Goal: Task Accomplishment & Management: Use online tool/utility

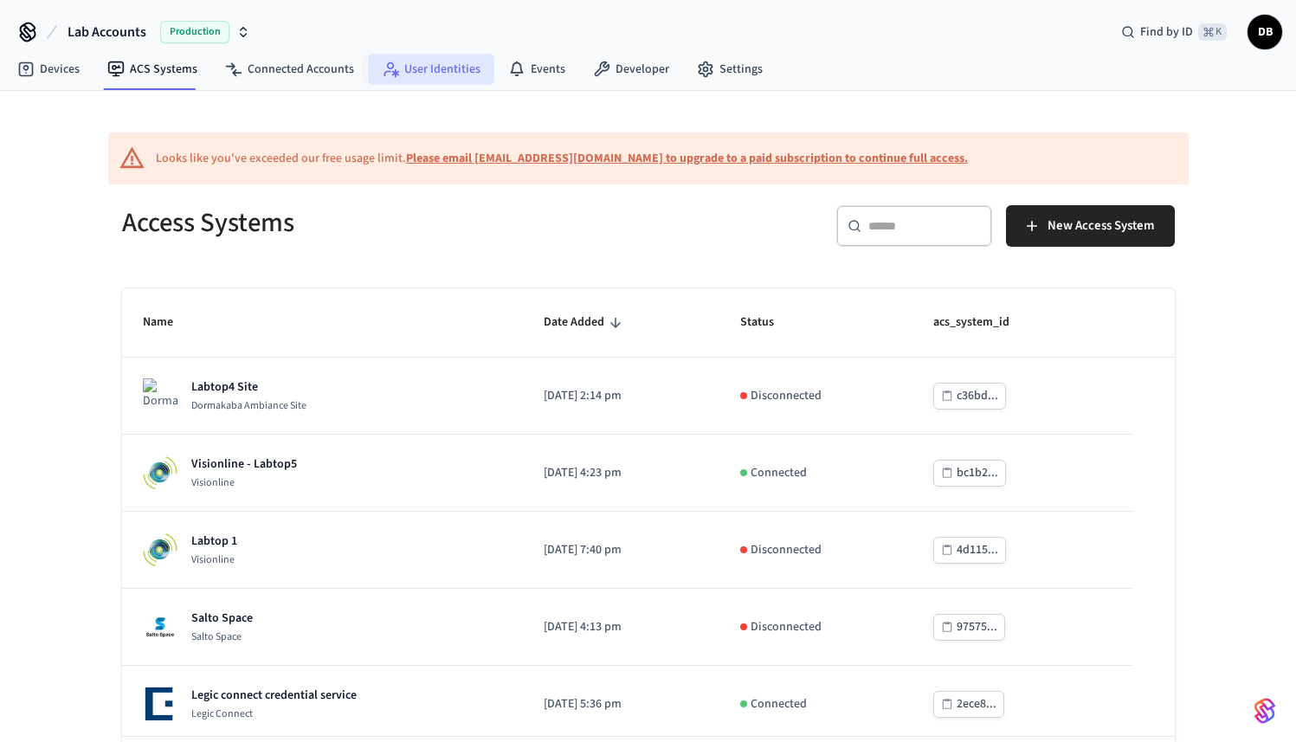
click at [423, 68] on link "User Identities" at bounding box center [431, 69] width 126 height 31
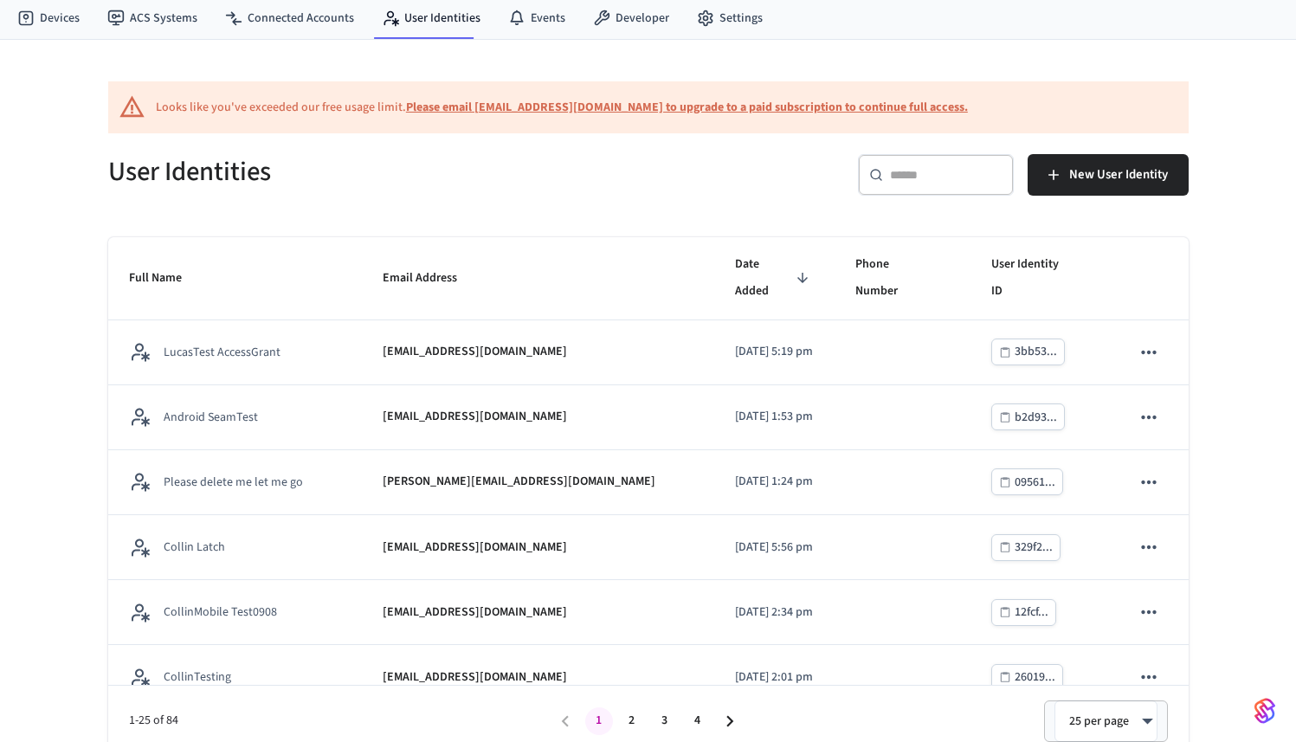
scroll to position [66, 0]
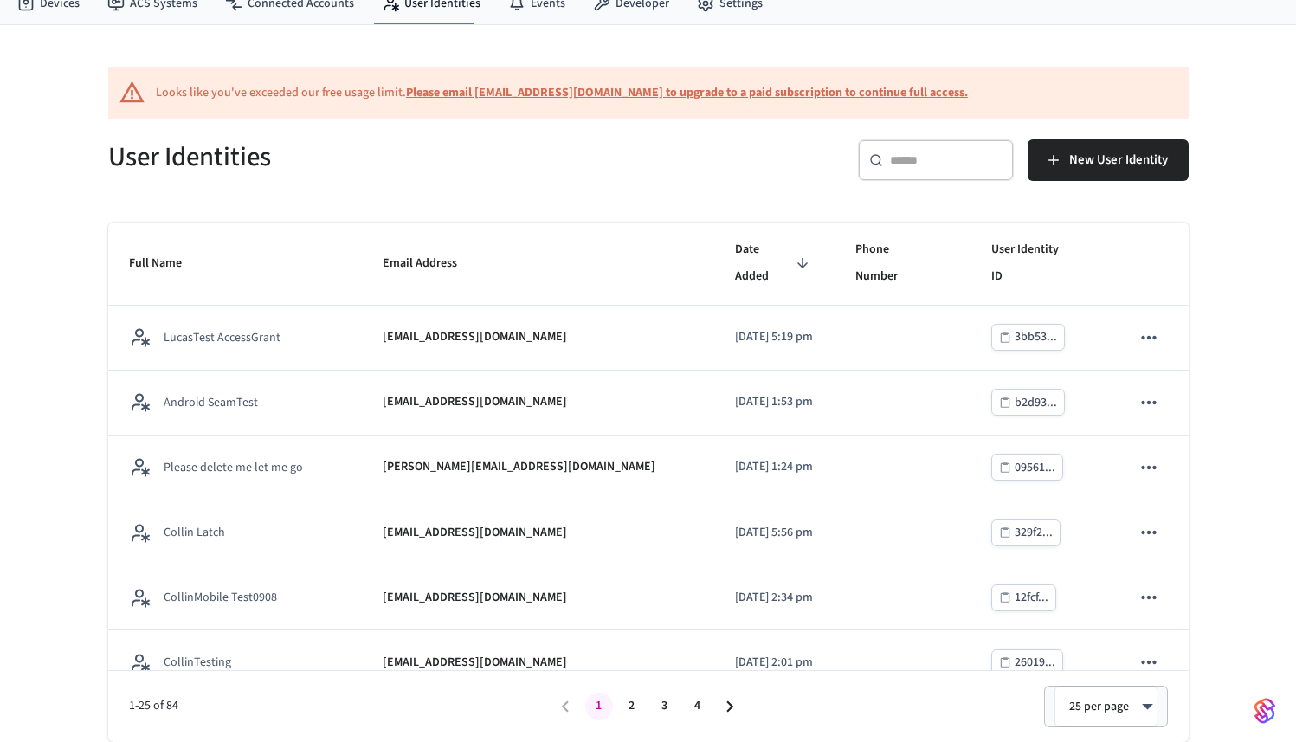
click at [932, 156] on input "text" at bounding box center [946, 160] width 113 height 17
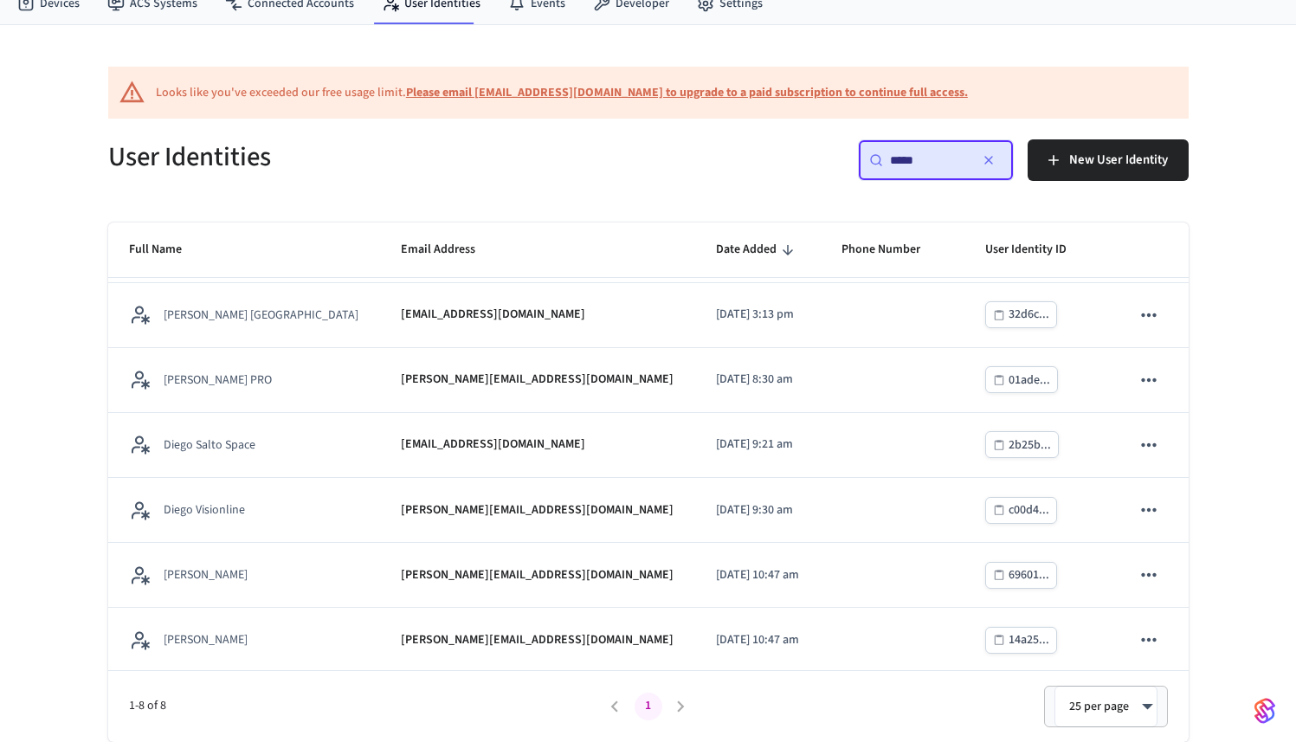
scroll to position [129, 0]
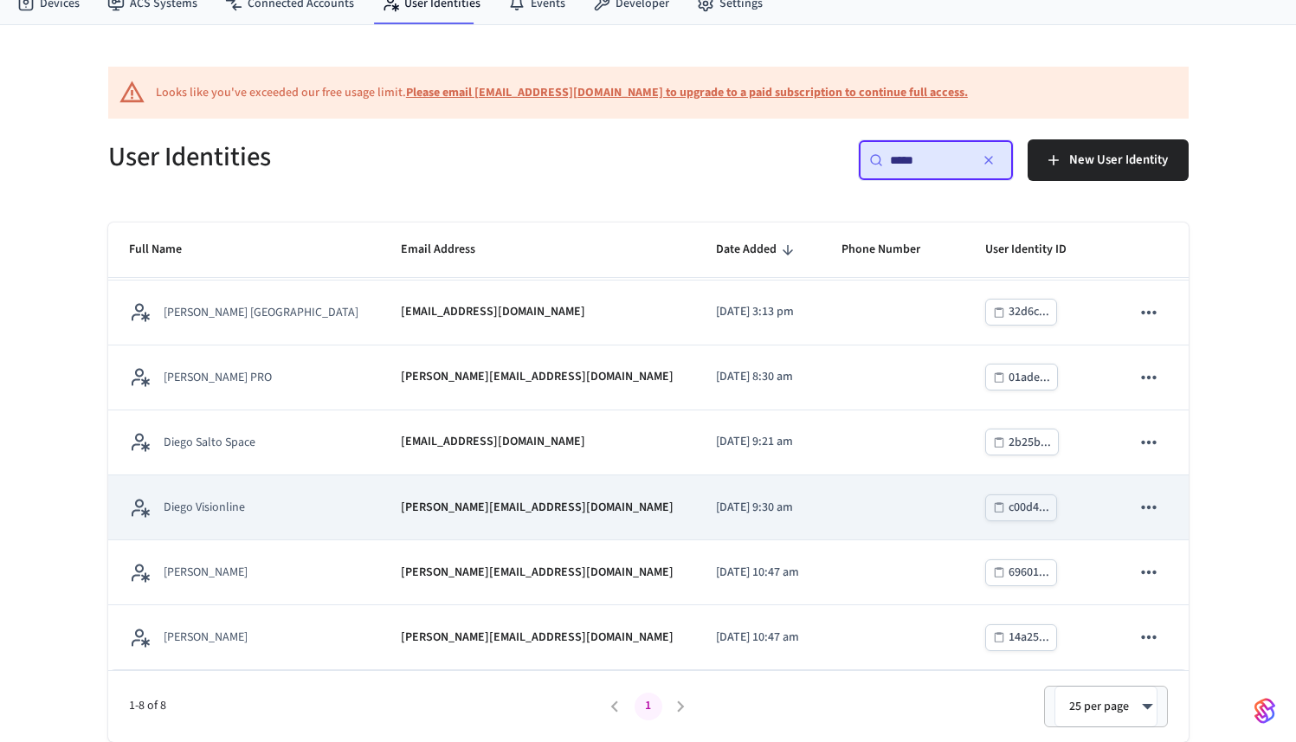
type input "*****"
click at [249, 516] on div "Diego Visionline" at bounding box center [244, 508] width 230 height 22
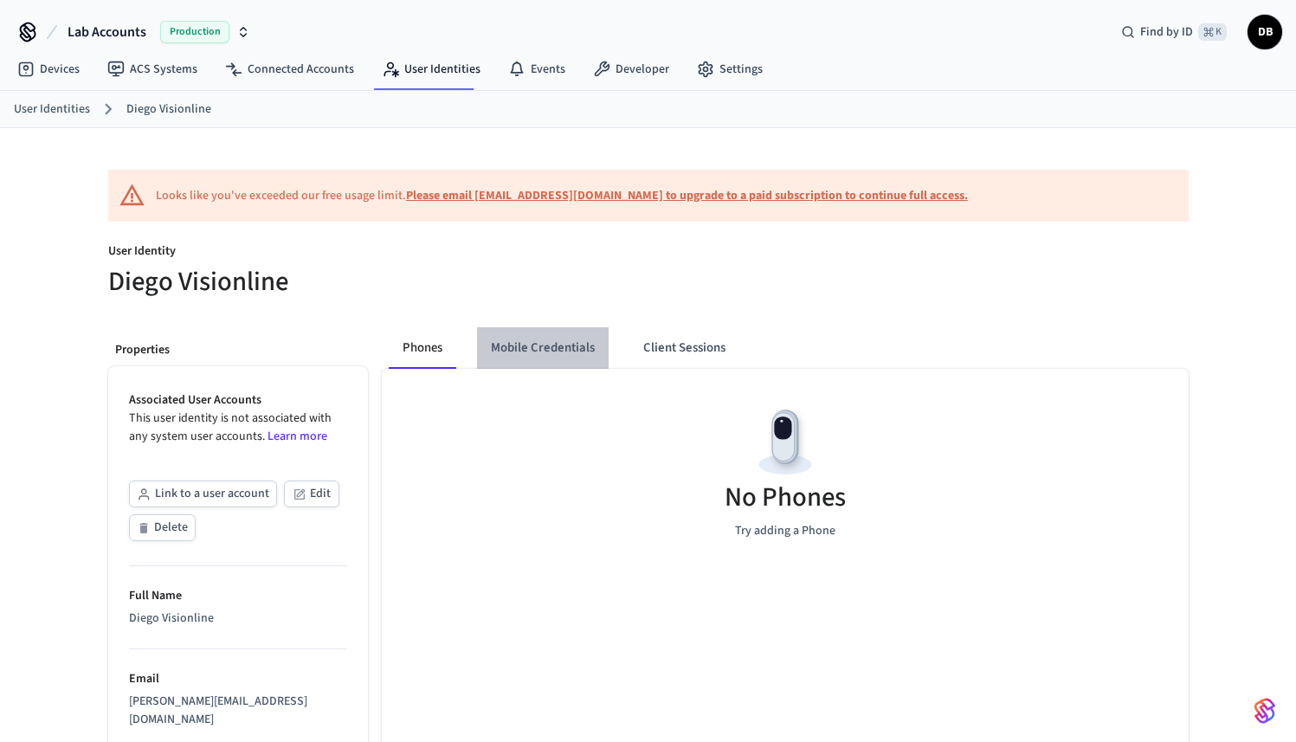
click at [563, 349] on button "Mobile Credentials" at bounding box center [543, 348] width 132 height 42
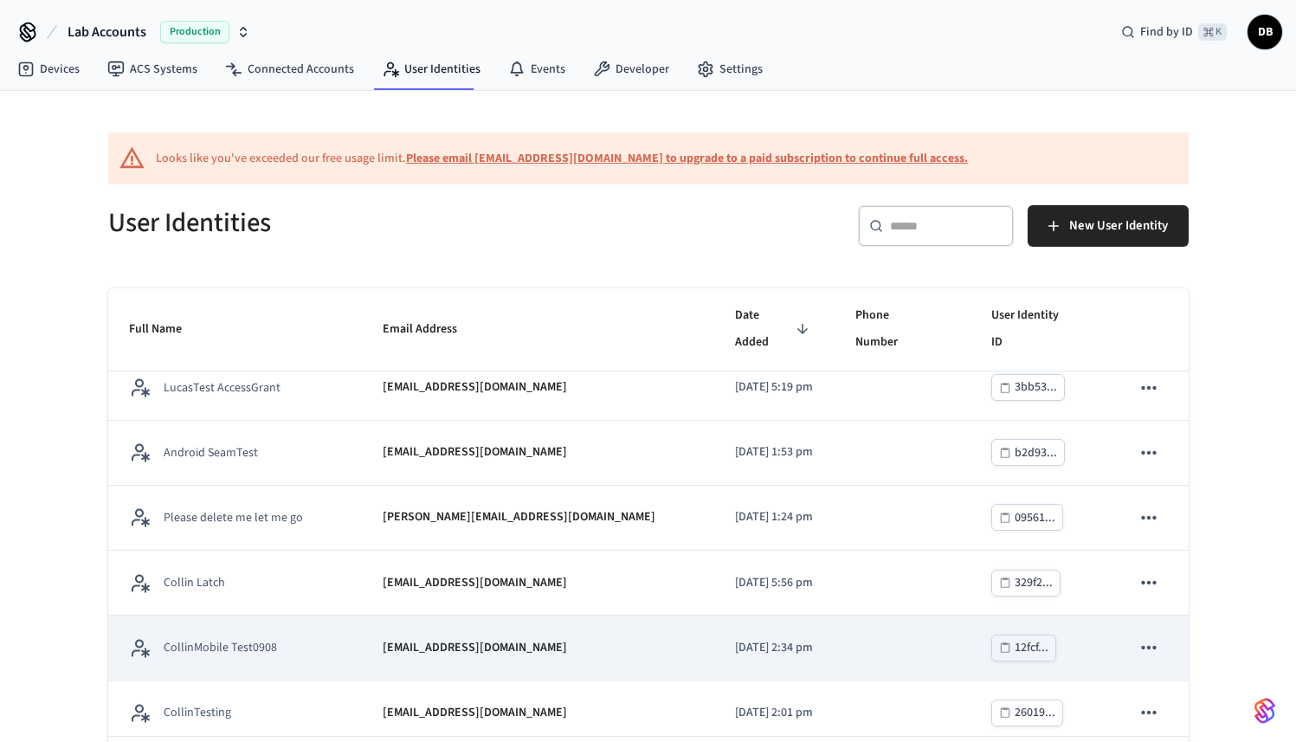
scroll to position [268, 0]
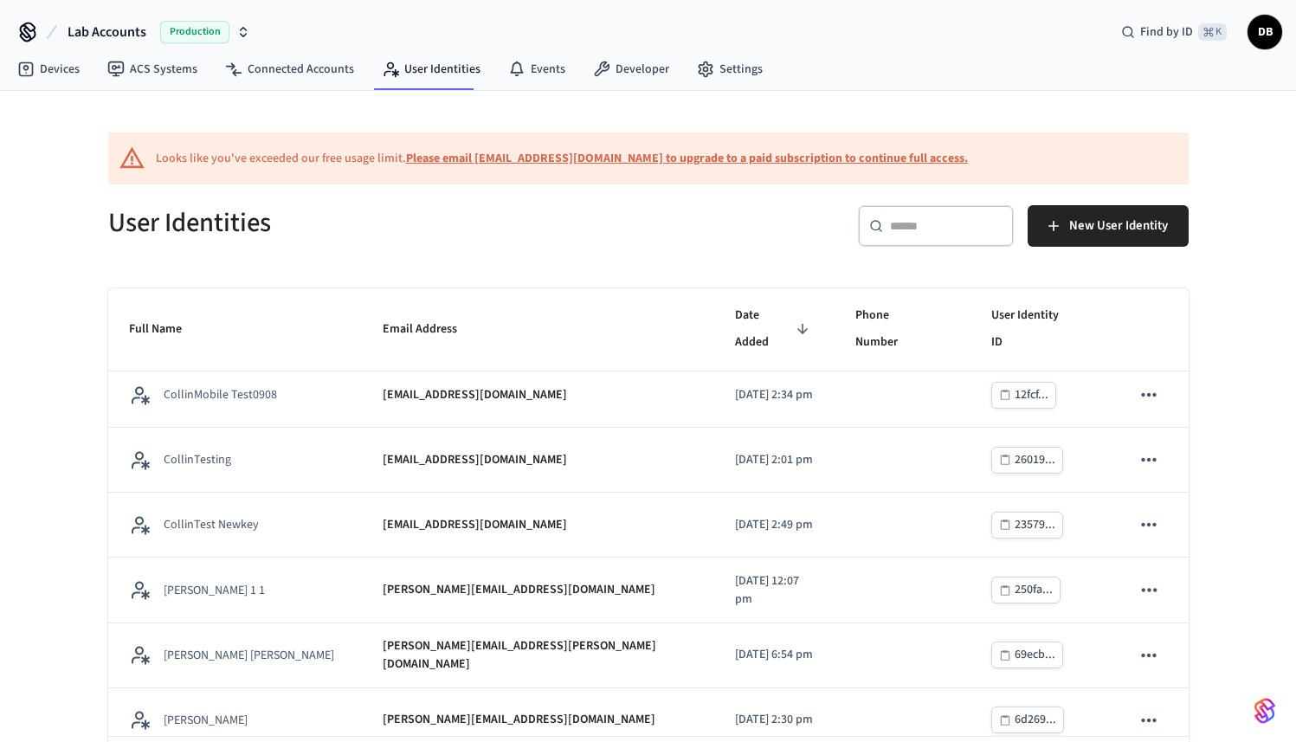
click at [917, 237] on div "​ ​" at bounding box center [936, 226] width 156 height 42
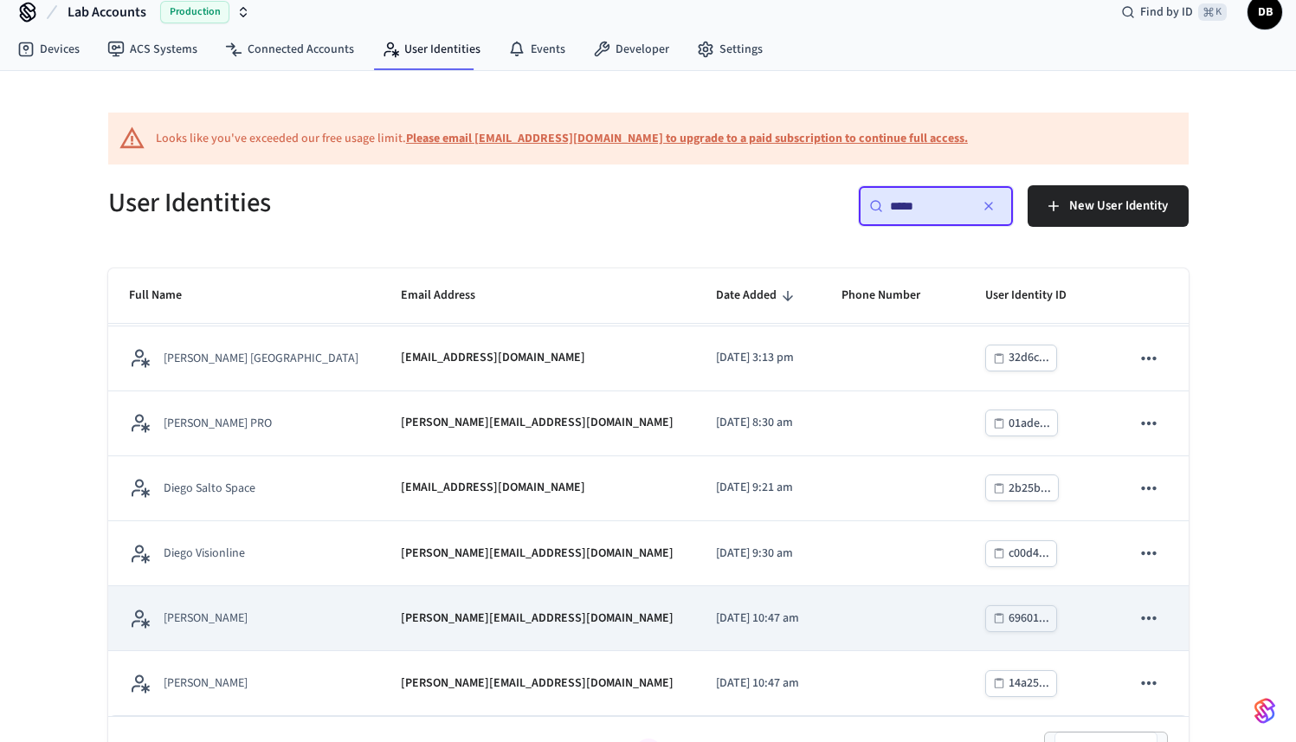
scroll to position [22, 0]
type input "*****"
click at [264, 623] on div "Diego Vostio" at bounding box center [244, 617] width 230 height 22
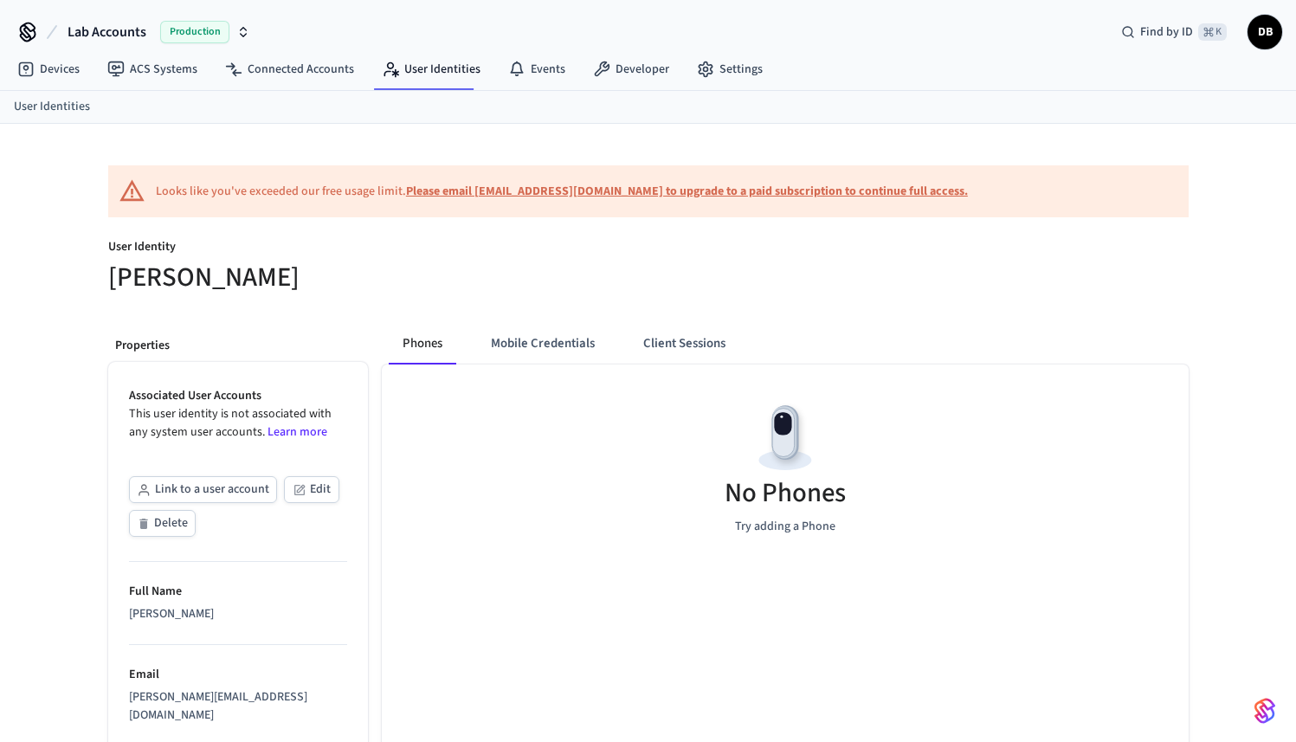
click at [546, 352] on button "Mobile Credentials" at bounding box center [543, 344] width 132 height 42
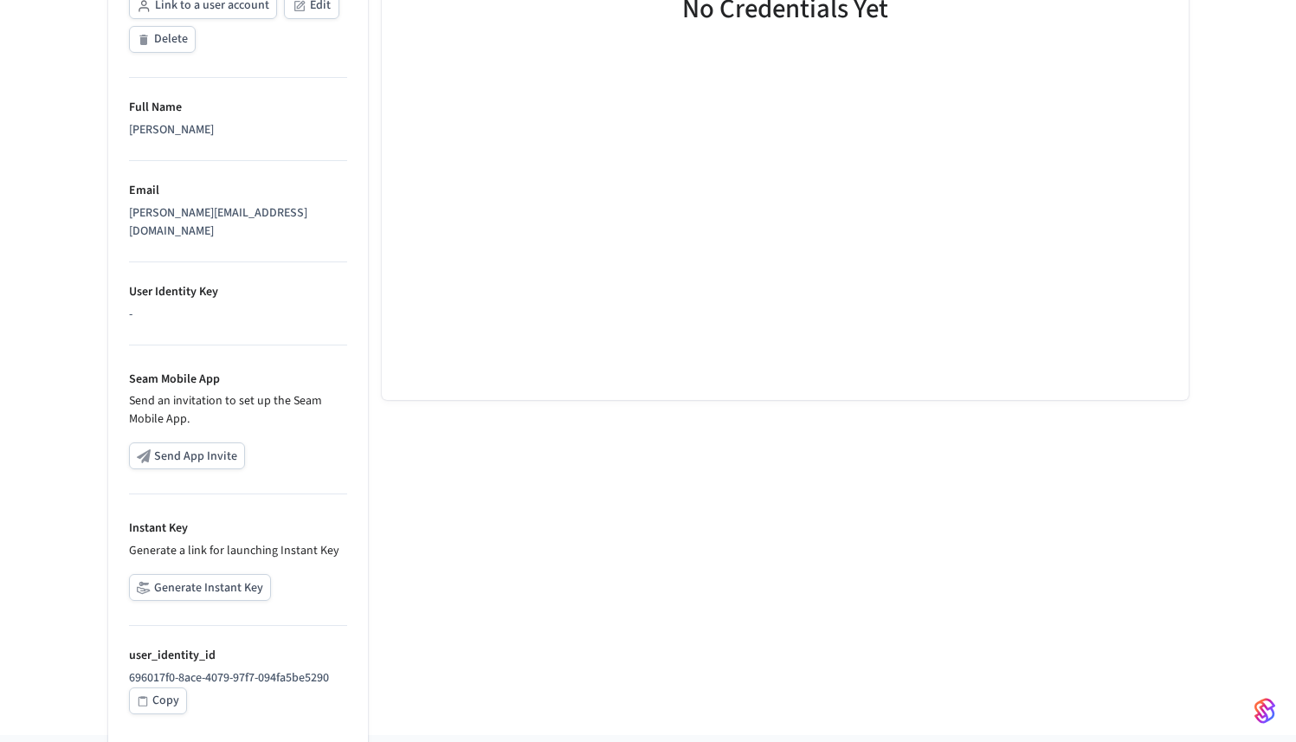
scroll to position [498, 0]
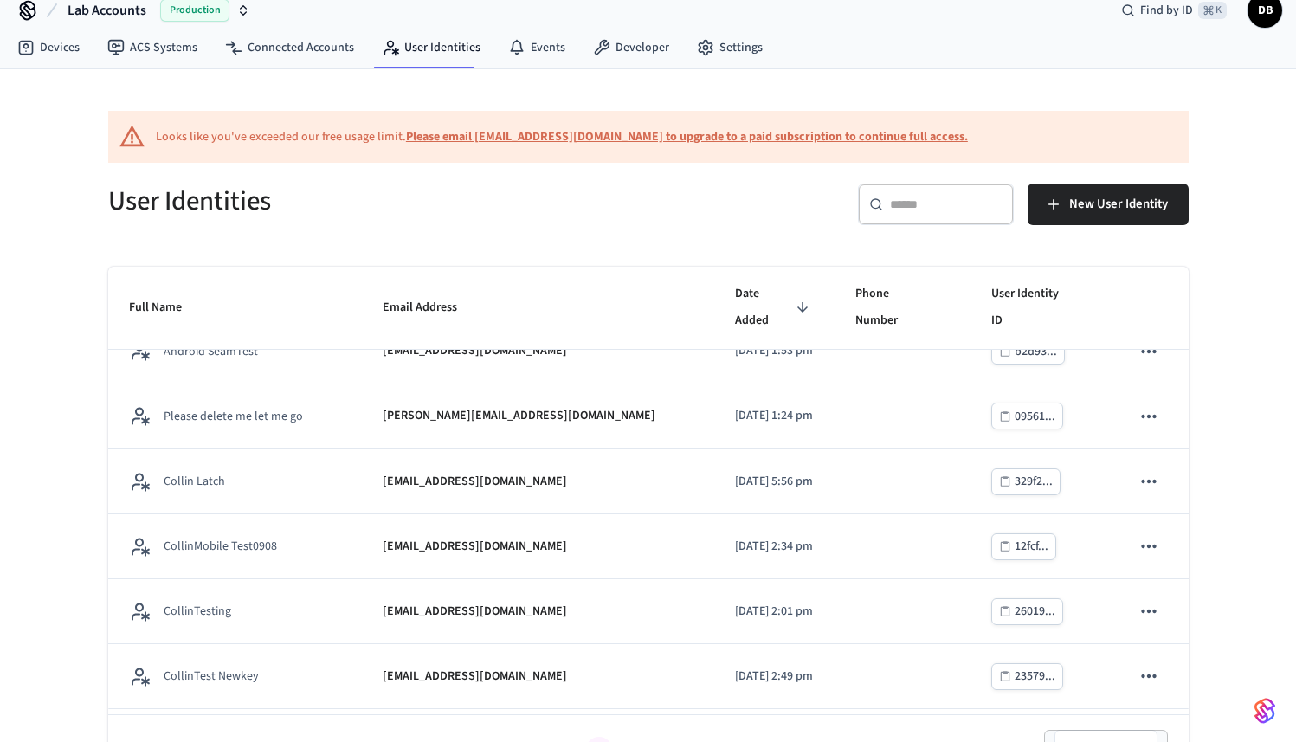
scroll to position [171, 0]
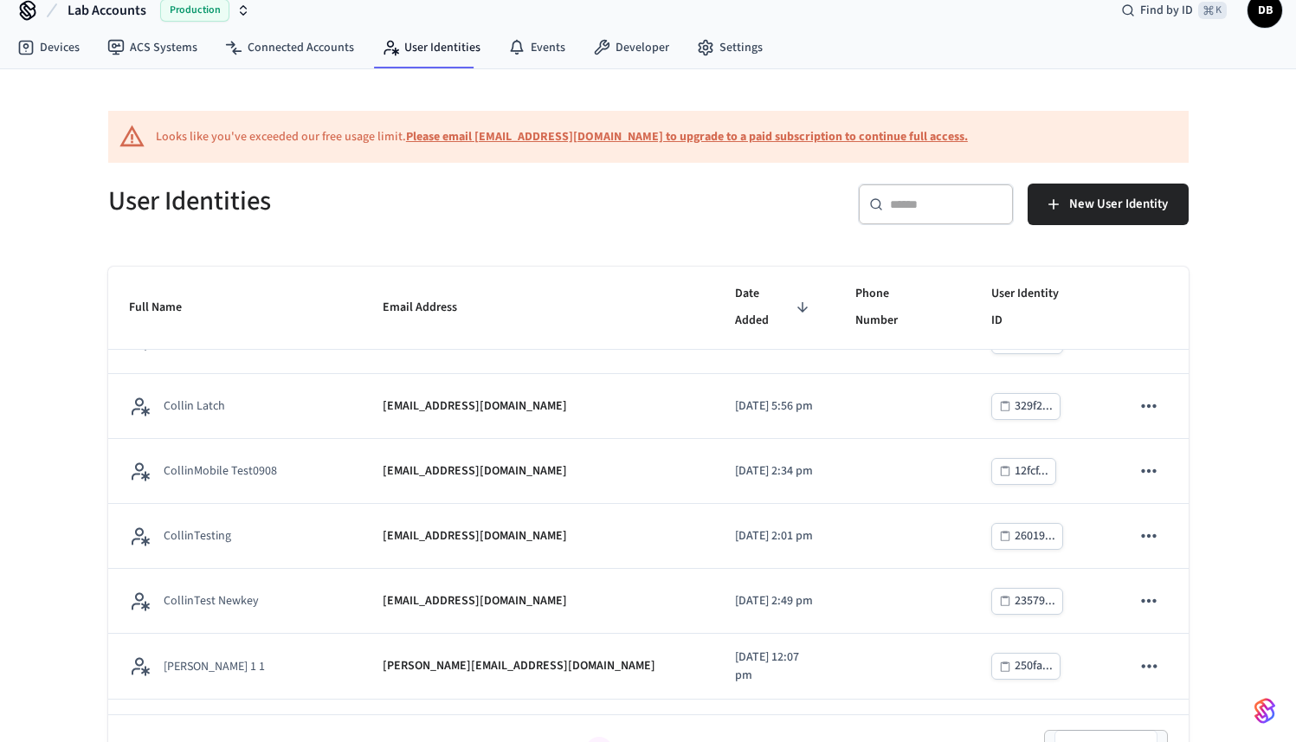
click at [925, 207] on input "text" at bounding box center [946, 204] width 113 height 17
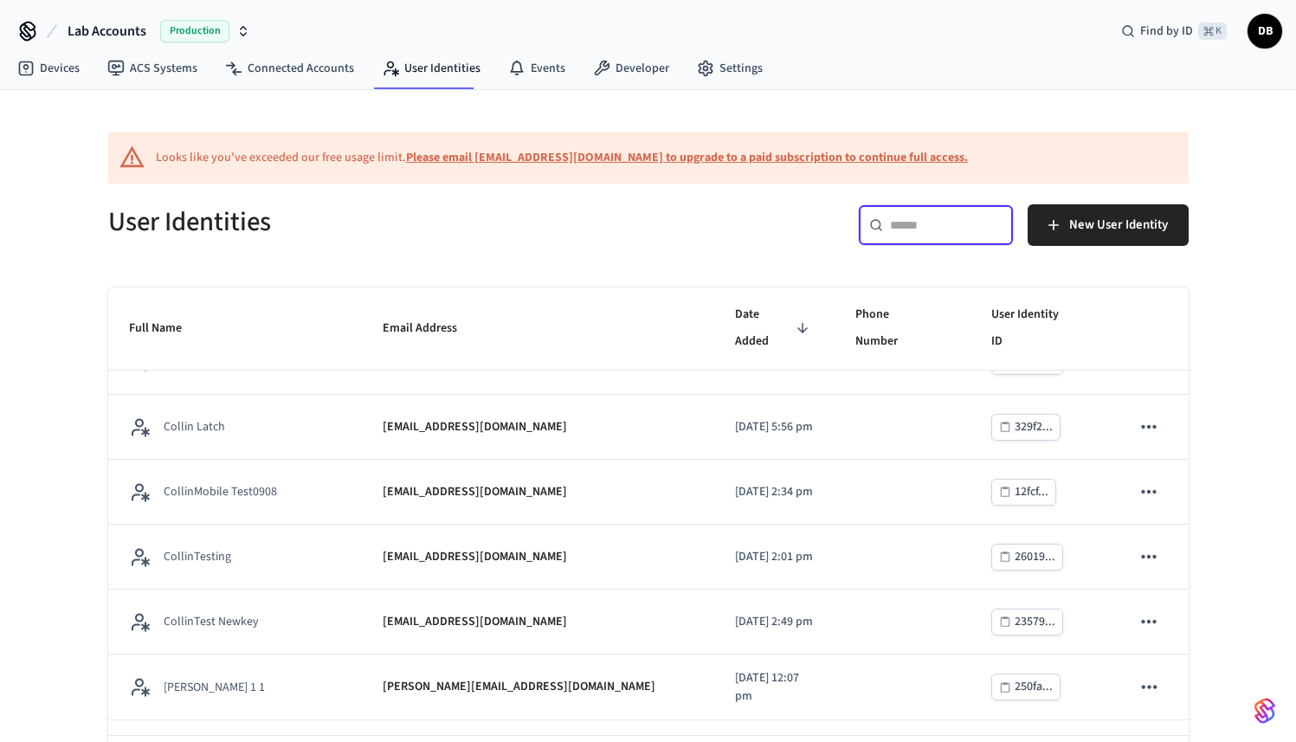
scroll to position [0, 0]
click at [169, 39] on span "Production" at bounding box center [194, 32] width 69 height 23
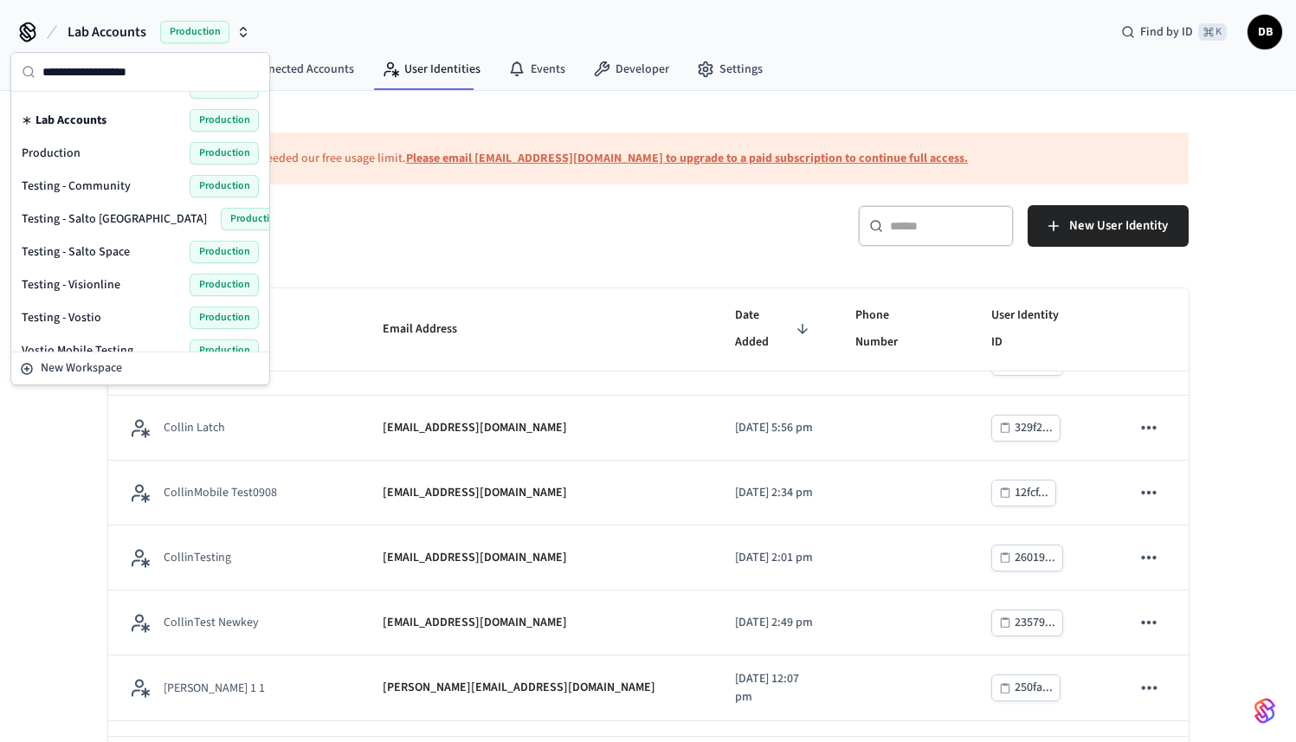
scroll to position [124, 0]
click at [94, 316] on span "Testing - Vostio" at bounding box center [62, 316] width 80 height 17
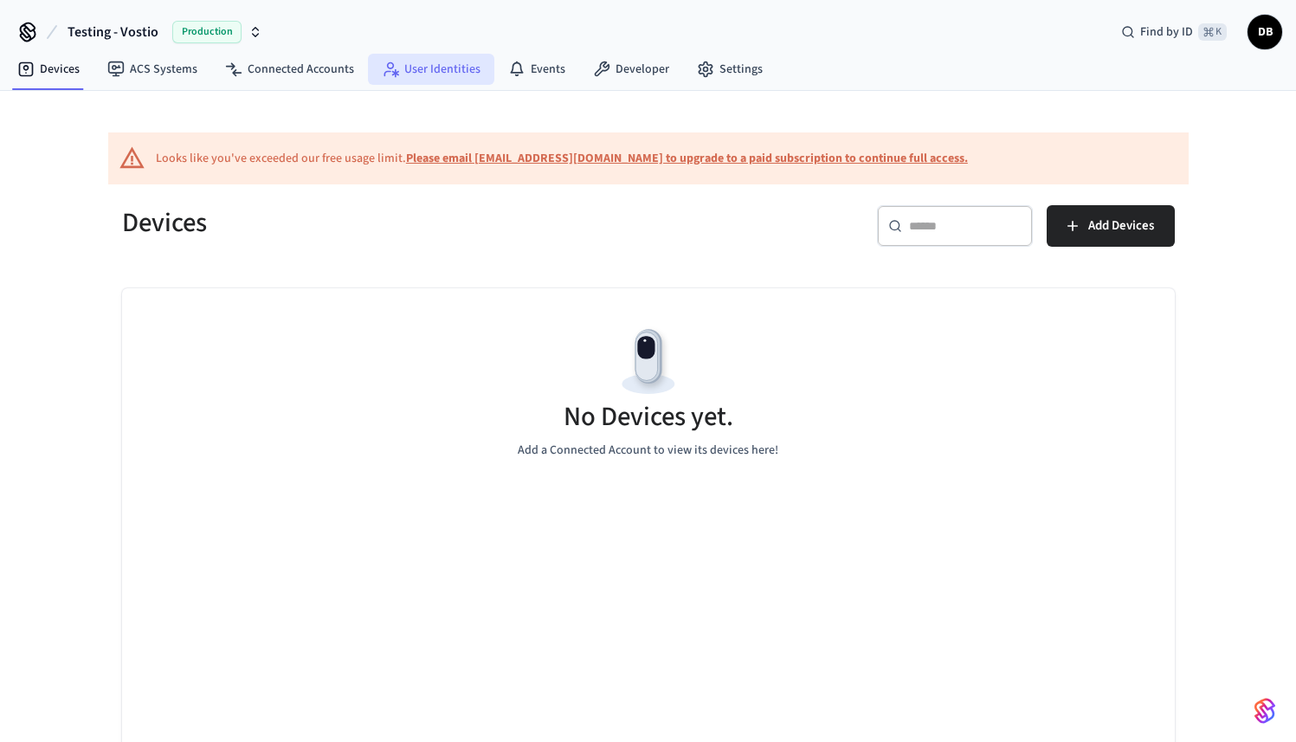
click at [404, 79] on link "User Identities" at bounding box center [431, 69] width 126 height 31
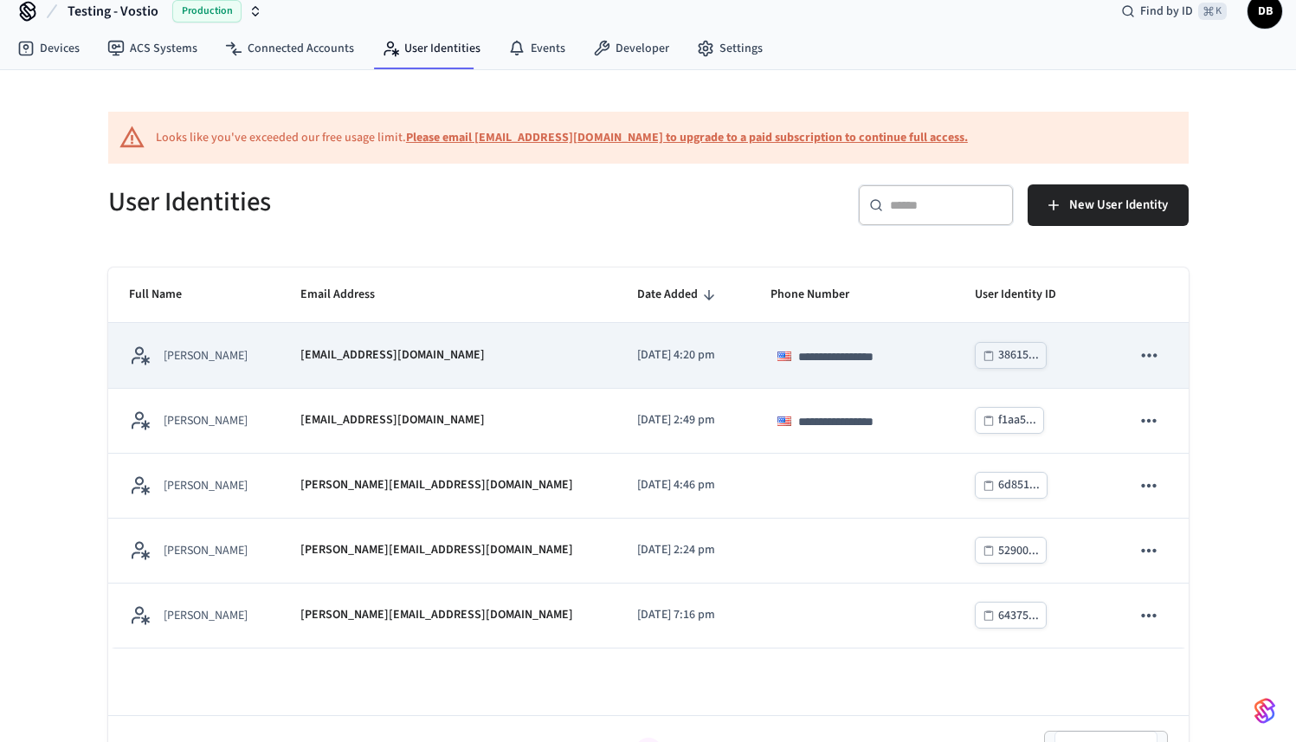
scroll to position [66, 0]
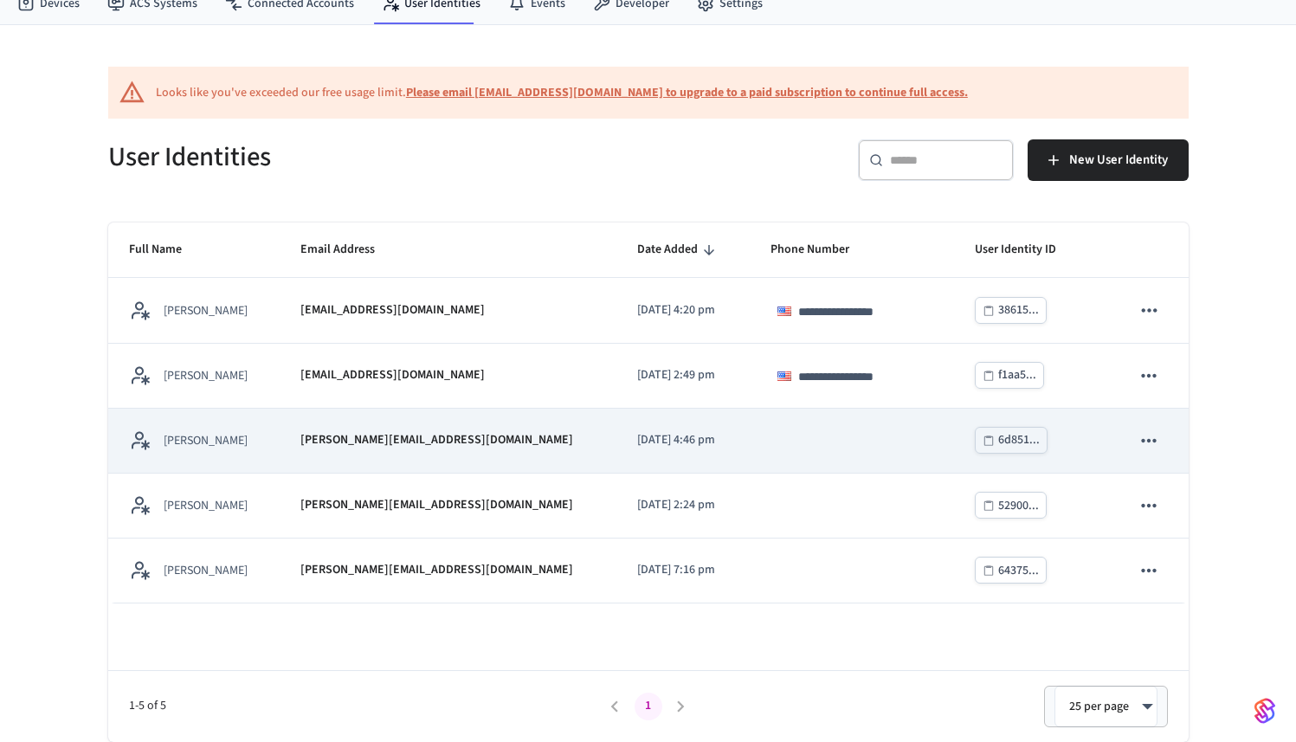
click at [280, 452] on td "Diego Bezerra" at bounding box center [193, 441] width 171 height 65
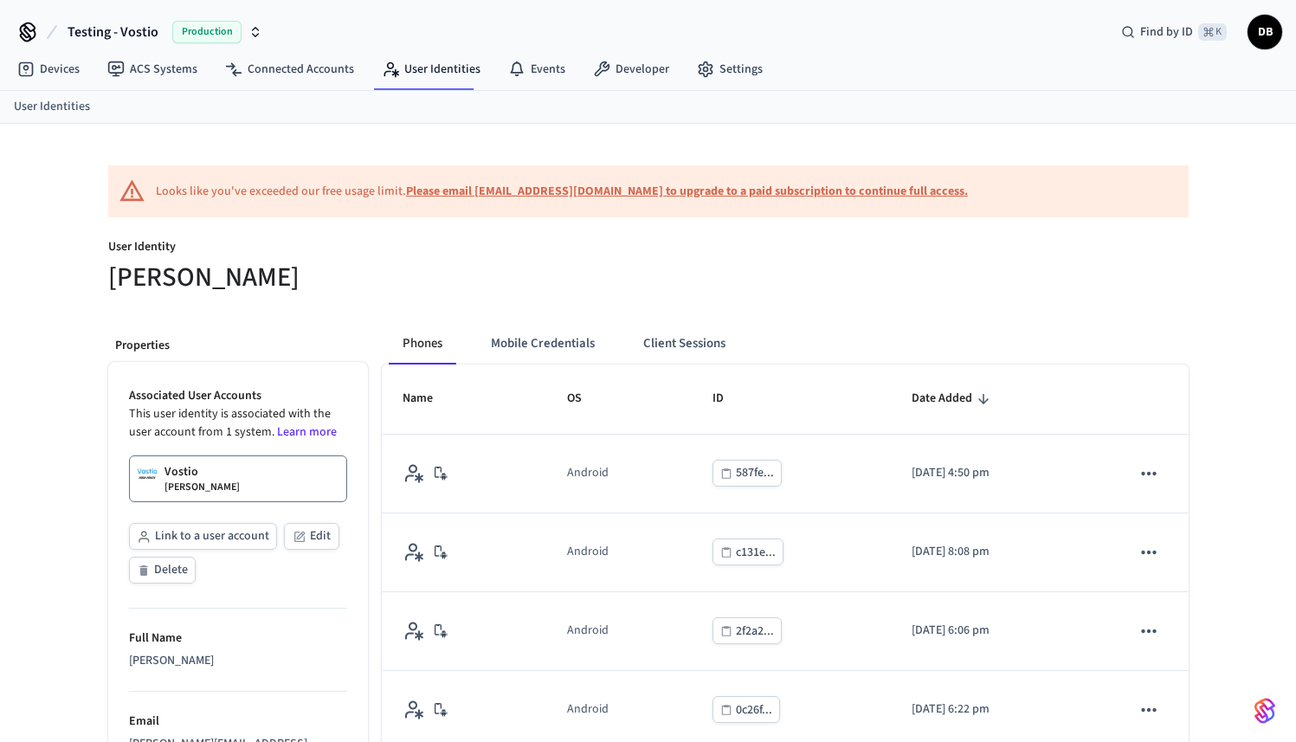
click at [599, 346] on button "Mobile Credentials" at bounding box center [543, 344] width 132 height 42
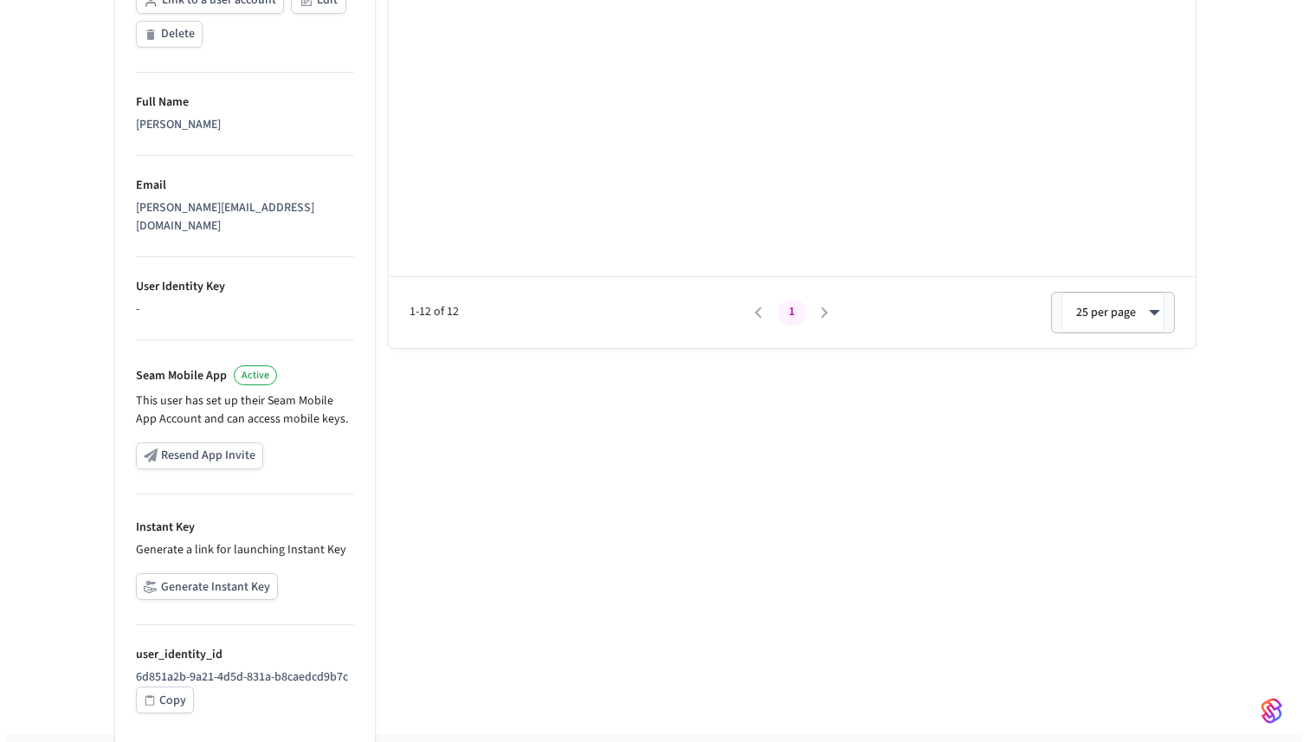
scroll to position [549, 0]
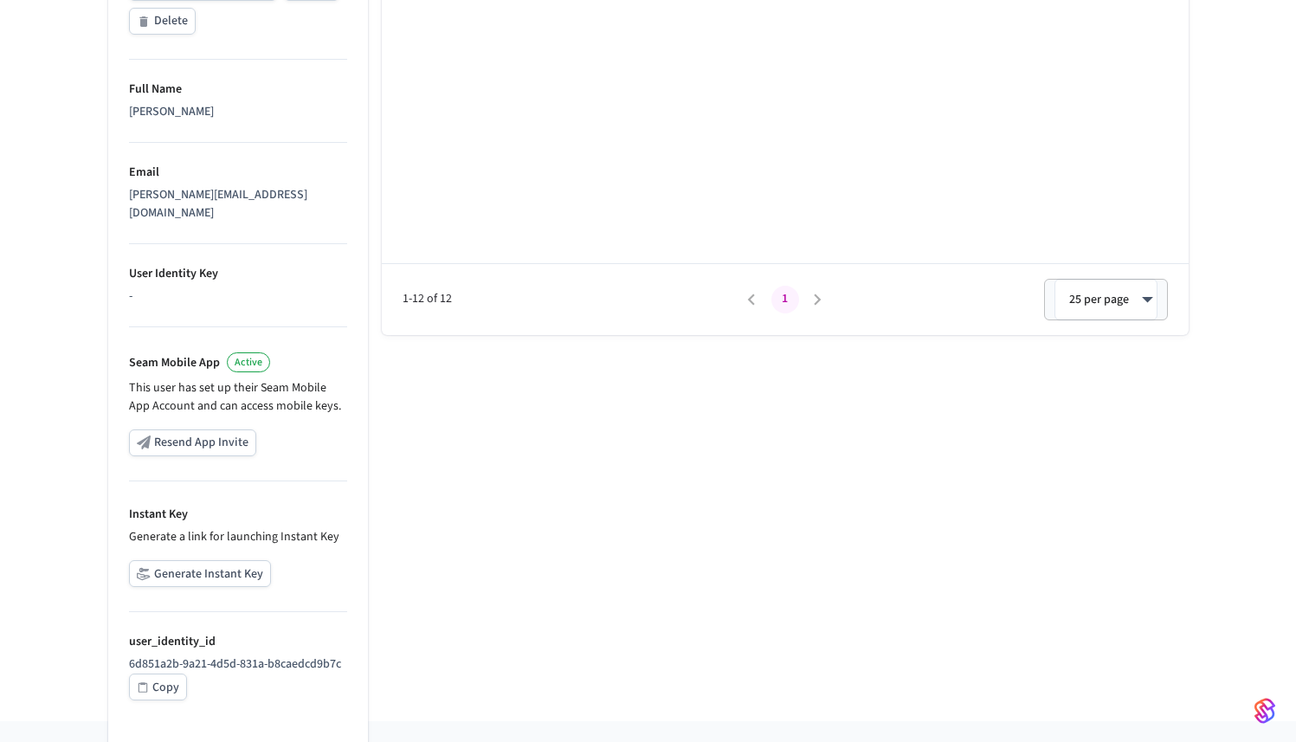
click at [233, 560] on button "Generate Instant Key" at bounding box center [200, 573] width 142 height 27
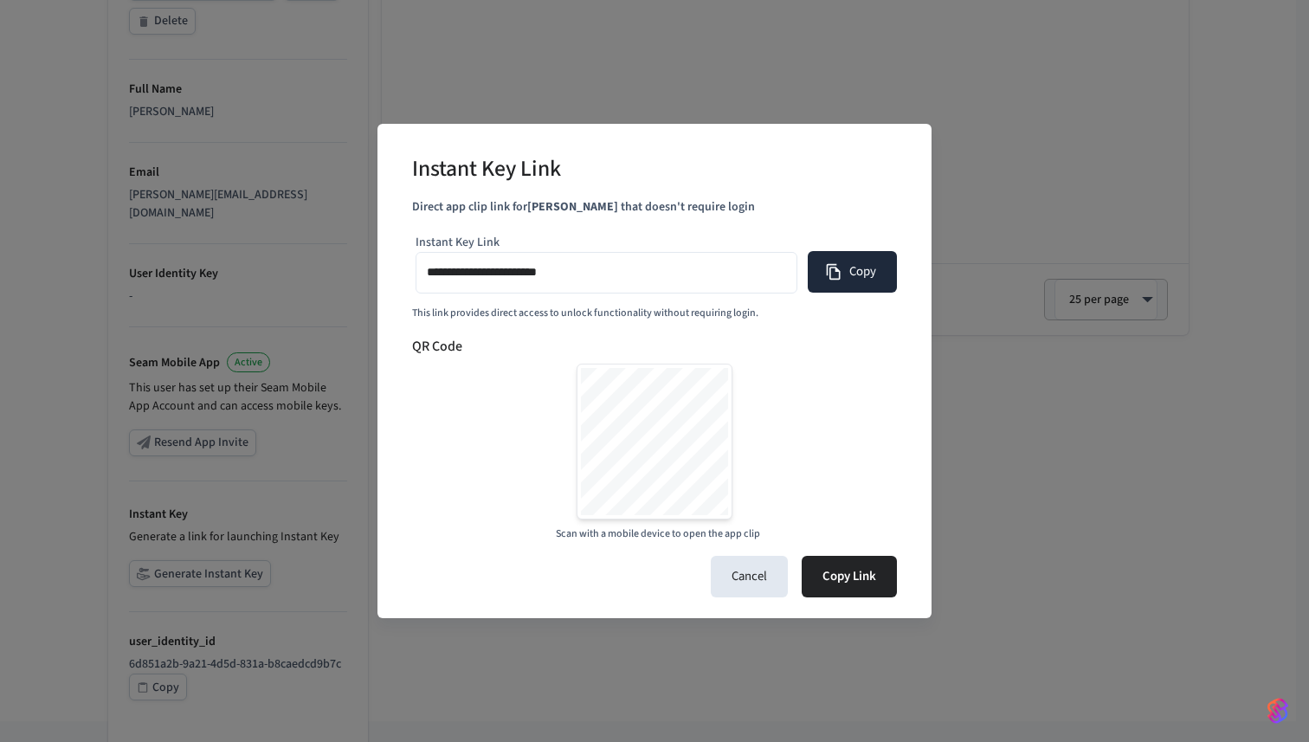
click at [838, 278] on icon "button" at bounding box center [834, 272] width 14 height 16
